Goal: Check status: Check status

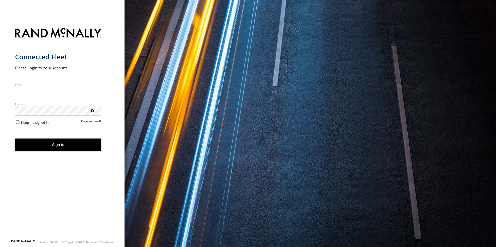
click at [61, 93] on input "Email" at bounding box center [58, 91] width 86 height 9
type input "**********"
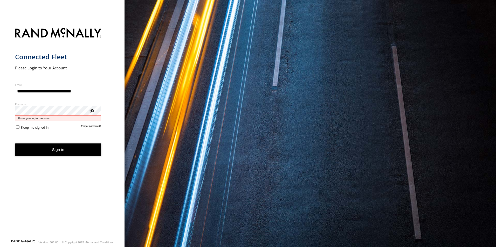
click at [15, 144] on button "Sign in" at bounding box center [58, 150] width 86 height 13
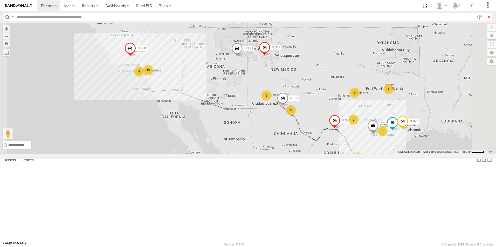
click at [394, 94] on div "4" at bounding box center [388, 89] width 10 height 10
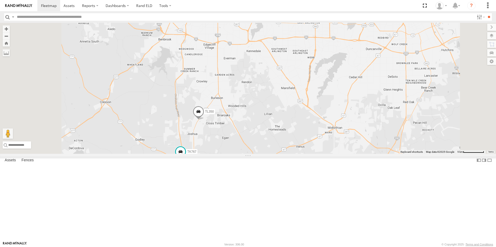
click at [320, 22] on div "2" at bounding box center [315, 16] width 10 height 10
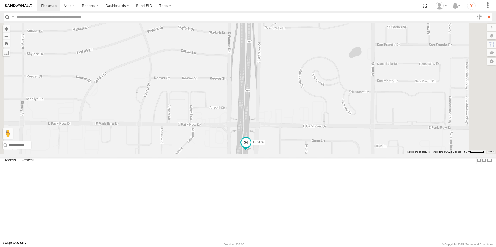
click at [250, 147] on span at bounding box center [245, 142] width 9 height 9
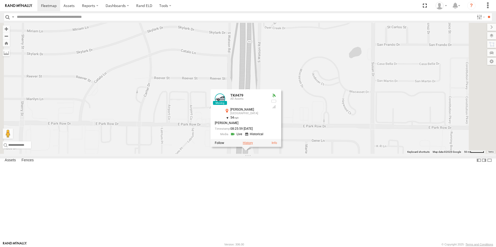
click at [253, 145] on label at bounding box center [248, 143] width 10 height 4
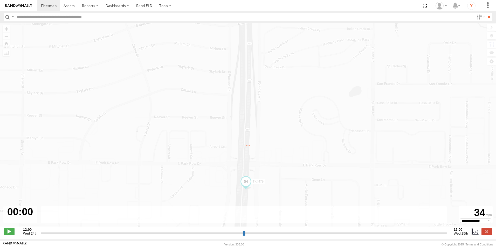
type input "**********"
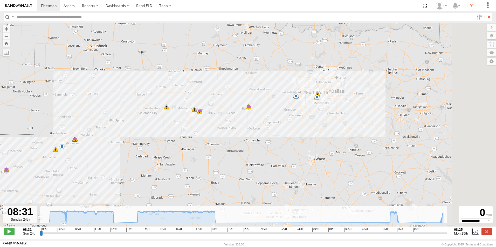
drag, startPoint x: 405, startPoint y: 83, endPoint x: 254, endPoint y: 97, distance: 151.8
click at [254, 97] on div "TK#479 08:31 Sun 08:52 Sun 09:36 Sun 09:36 Sun 09:37 Sun 09:37 Sun 10:12 Sun 10…" at bounding box center [248, 127] width 496 height 209
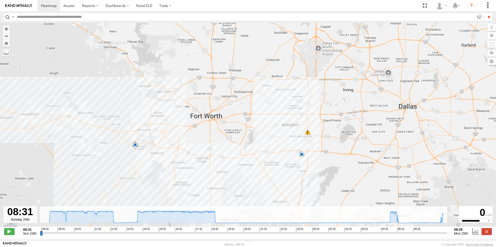
drag, startPoint x: 375, startPoint y: 82, endPoint x: 300, endPoint y: 78, distance: 75.0
click at [300, 78] on div "TK#479 08:31 Sun 08:52 Sun 09:36 Sun 09:36 Sun 09:37 Sun 09:37 Sun 10:12 Sun 10…" at bounding box center [248, 127] width 496 height 209
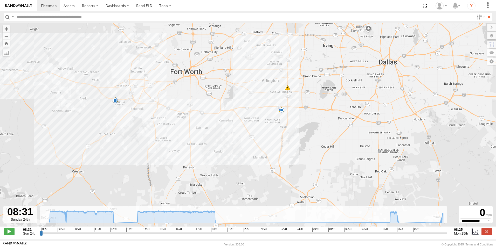
drag, startPoint x: 352, startPoint y: 125, endPoint x: 341, endPoint y: 86, distance: 40.8
click at [341, 86] on div "TK#479 08:31 Sun 08:52 Sun 09:36 Sun 09:36 Sun 09:37 Sun 09:37 Sun 10:12 Sun 10…" at bounding box center [248, 127] width 496 height 209
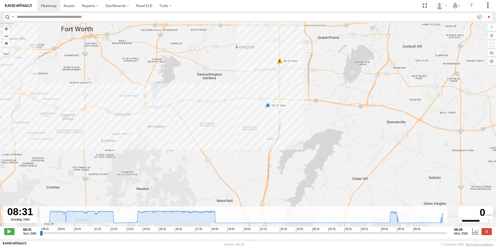
drag, startPoint x: 299, startPoint y: 108, endPoint x: 300, endPoint y: 144, distance: 36.0
click at [300, 144] on div "TK#479 08:31 Sun 08:52 Sun 09:36 Sun 09:36 Sun 09:37 Sun 09:37 Sun 10:12 Sun 10…" at bounding box center [248, 127] width 496 height 209
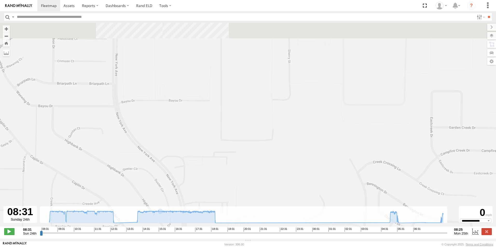
drag, startPoint x: 220, startPoint y: 93, endPoint x: 251, endPoint y: 198, distance: 109.1
click at [251, 198] on div "TK#479 08:31 Sun 08:52 Sun 09:36 Sun 09:36 Sun 09:37 Sun 09:37 Sun 10:12 Sun 10…" at bounding box center [248, 127] width 496 height 209
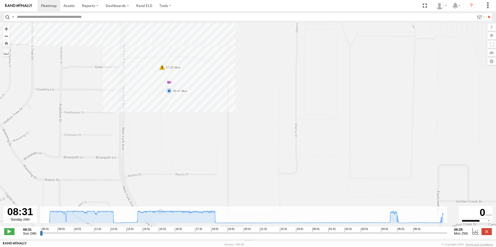
drag, startPoint x: 258, startPoint y: 66, endPoint x: 265, endPoint y: 142, distance: 76.0
click at [265, 142] on div "TK#479 08:31 Sun 08:52 Sun 09:36 Sun 09:36 Sun 09:37 Sun 09:37 Sun 10:12 Sun 10…" at bounding box center [248, 127] width 496 height 209
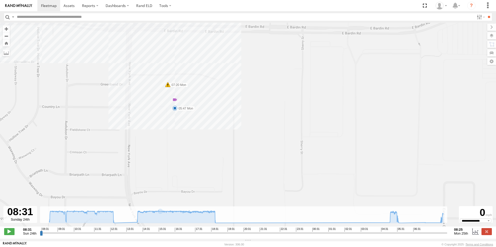
drag, startPoint x: 259, startPoint y: 100, endPoint x: 265, endPoint y: 116, distance: 17.8
click at [265, 116] on div "TK#479 08:31 Sun 08:52 Sun 09:36 Sun 09:36 Sun 09:37 Sun 09:37 Sun 10:12 Sun 10…" at bounding box center [248, 127] width 496 height 209
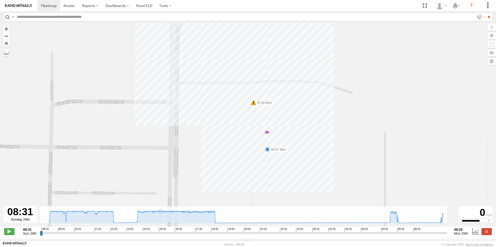
drag, startPoint x: 187, startPoint y: 88, endPoint x: 349, endPoint y: 134, distance: 169.0
click at [349, 134] on div "TK#479 08:31 Sun 08:52 Sun 09:36 Sun 09:36 Sun 09:37 Sun 09:37 Sun 10:12 Sun 10…" at bounding box center [248, 127] width 496 height 209
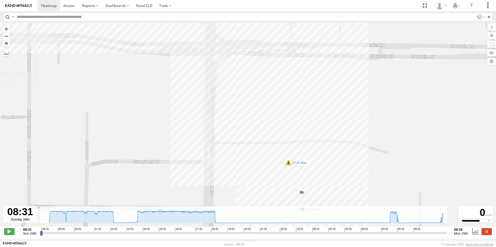
drag, startPoint x: 303, startPoint y: 113, endPoint x: 340, endPoint y: 179, distance: 75.8
click at [340, 179] on div "TK#479 08:31 Sun 08:52 Sun 09:36 Sun 09:36 Sun 09:37 Sun 09:37 Sun 10:12 Sun 10…" at bounding box center [248, 127] width 496 height 209
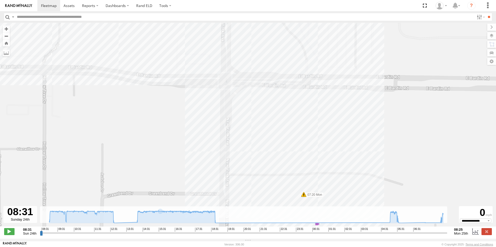
drag, startPoint x: 330, startPoint y: 105, endPoint x: 352, endPoint y: 150, distance: 50.2
click at [352, 150] on div "TK#479 08:31 Sun 08:52 Sun 09:36 Sun 09:36 Sun 09:37 Sun 09:37 Sun 10:12 Sun 10…" at bounding box center [248, 127] width 496 height 209
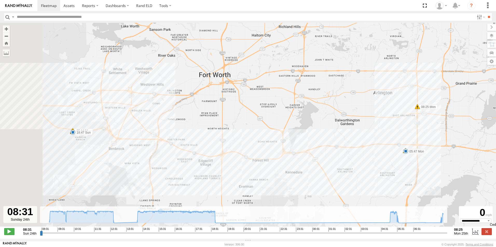
drag, startPoint x: 28, startPoint y: 116, endPoint x: 160, endPoint y: 119, distance: 132.5
click at [160, 119] on div "TK#479 08:31 Sun 08:52 Sun 09:36 Sun 09:36 Sun 09:37 Sun 09:37 Sun 10:12 Sun 10…" at bounding box center [248, 127] width 496 height 209
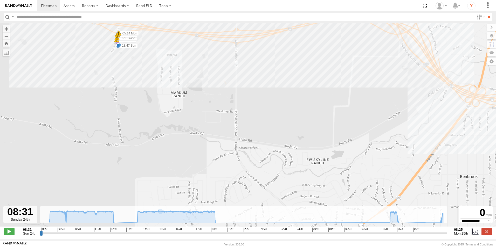
drag, startPoint x: 138, startPoint y: 102, endPoint x: 139, endPoint y: 116, distance: 14.1
click at [139, 116] on div "TK#479 08:31 Sun 08:52 Sun 09:36 Sun 09:36 Sun 09:37 Sun 09:37 Sun 10:12 Sun 10…" at bounding box center [248, 127] width 496 height 209
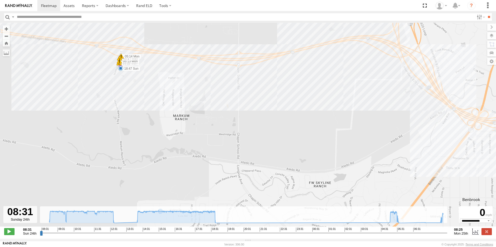
drag, startPoint x: 137, startPoint y: 92, endPoint x: 138, endPoint y: 102, distance: 10.1
click at [138, 102] on div "TK#479 08:31 Sun 08:52 Sun 09:36 Sun 09:36 Sun 09:37 Sun 09:37 Sun 10:12 Sun 10…" at bounding box center [248, 127] width 496 height 209
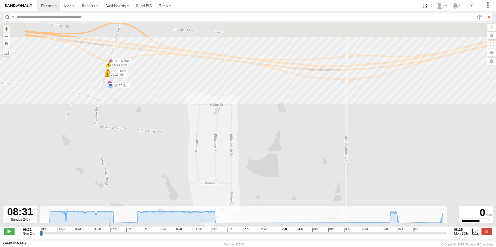
drag, startPoint x: 131, startPoint y: 72, endPoint x: 132, endPoint y: 114, distance: 41.2
click at [132, 114] on div "TK#479 08:31 Sun 08:52 Sun 09:36 Sun 09:36 Sun 09:37 Sun 09:37 Sun 10:12 Sun 10…" at bounding box center [248, 127] width 496 height 209
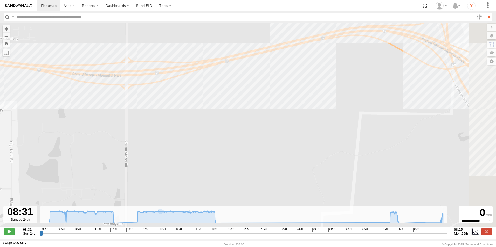
drag, startPoint x: 460, startPoint y: 106, endPoint x: 235, endPoint y: 106, distance: 225.8
click at [235, 106] on div "TK#479 08:31 Sun 08:52 Sun 09:36 Sun 09:36 Sun 09:37 Sun 09:37 Sun 10:12 Sun 10…" at bounding box center [248, 127] width 496 height 209
